Goal: Task Accomplishment & Management: Manage account settings

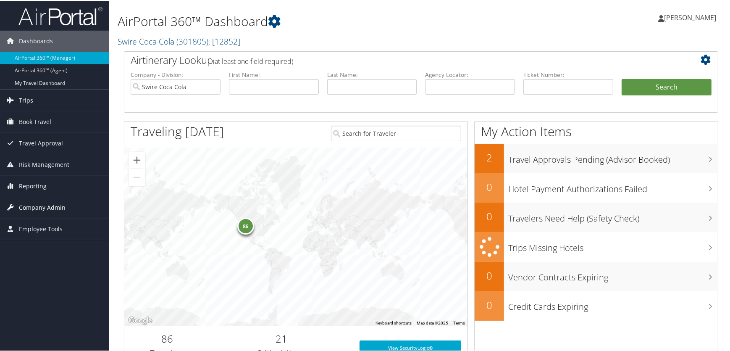
click at [31, 205] on span "Company Admin" at bounding box center [42, 206] width 47 height 21
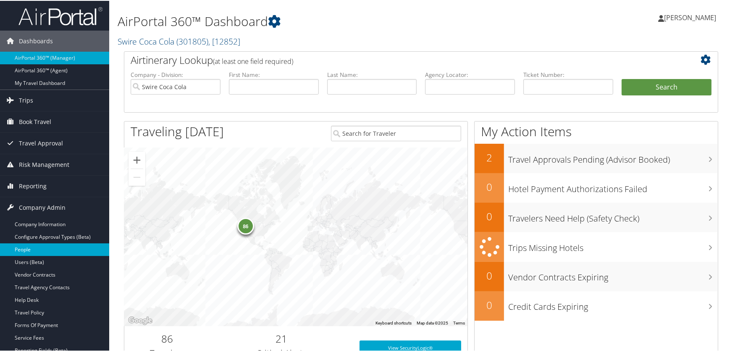
click at [22, 243] on link "People" at bounding box center [54, 248] width 109 height 13
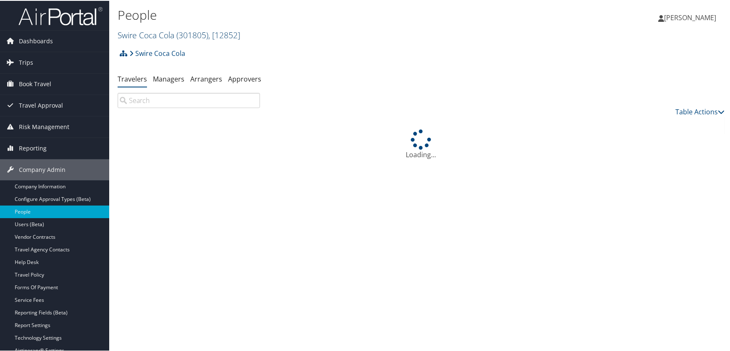
click at [165, 32] on link "Swire Coca Cola ( 301805 ) , [ 12852 ]" at bounding box center [179, 34] width 123 height 11
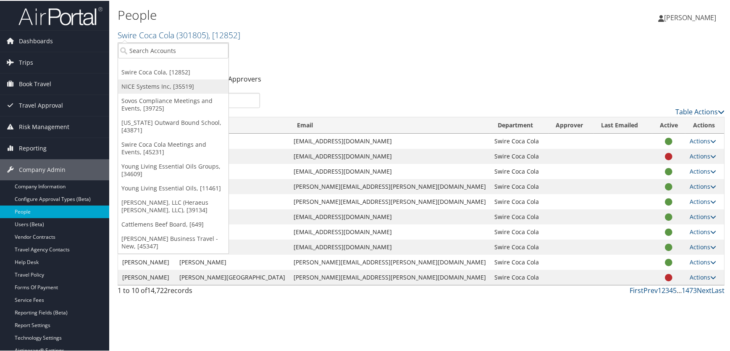
click at [154, 84] on link "NICE Systems Inc, [35519]" at bounding box center [173, 85] width 110 height 14
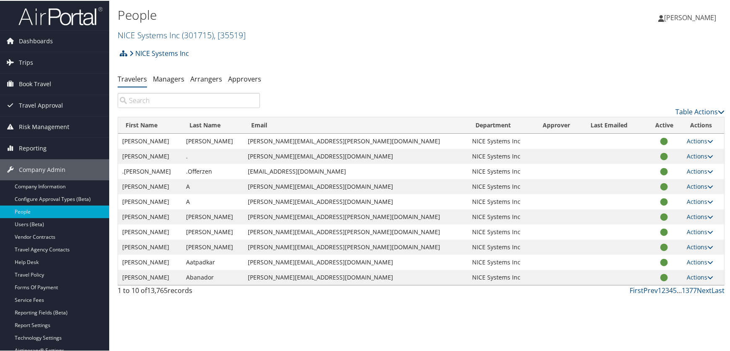
click at [172, 97] on input "search" at bounding box center [189, 99] width 142 height 15
paste input "fredys.garcia@cognigy.nice.com"
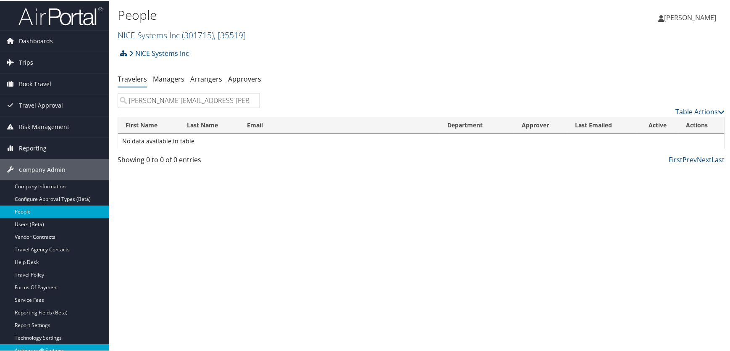
type input "fredys.garcia@cognigy.nice.com"
